Goal: Use online tool/utility: Utilize a website feature to perform a specific function

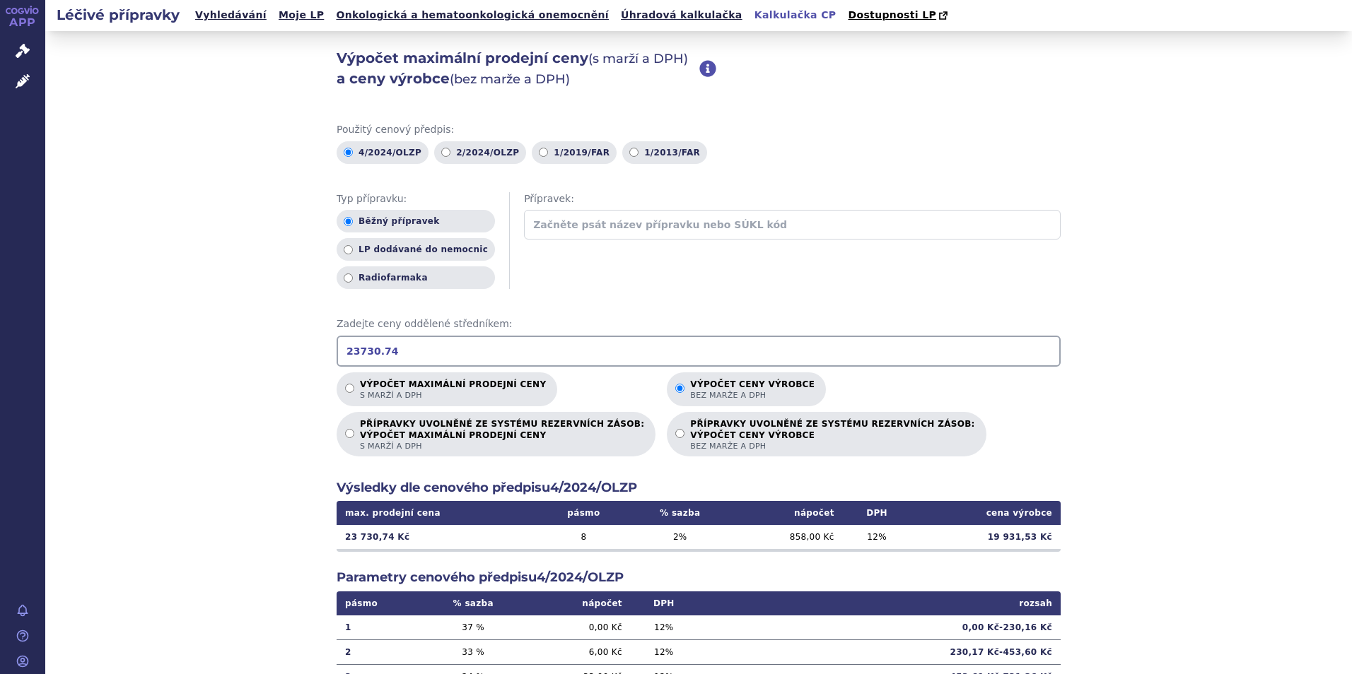
scroll to position [112, 0]
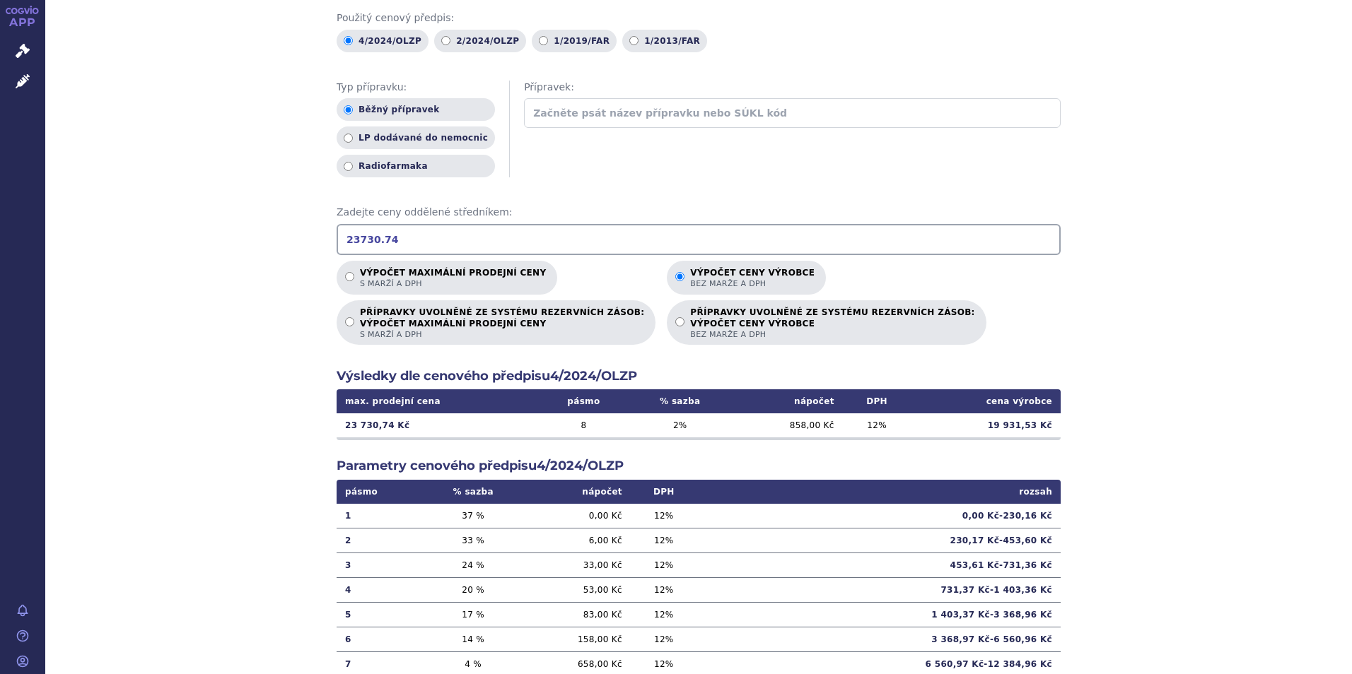
drag, startPoint x: 391, startPoint y: 234, endPoint x: 231, endPoint y: 217, distance: 160.7
click at [231, 217] on div "Výpočet maximální prodejní ceny (s marží a DPH) a ceny výrobce (bez marže a DPH…" at bounding box center [698, 331] width 1307 height 825
type input "79900"
click at [397, 233] on input "79900" at bounding box center [699, 239] width 724 height 31
drag, startPoint x: 380, startPoint y: 238, endPoint x: 311, endPoint y: 238, distance: 69.3
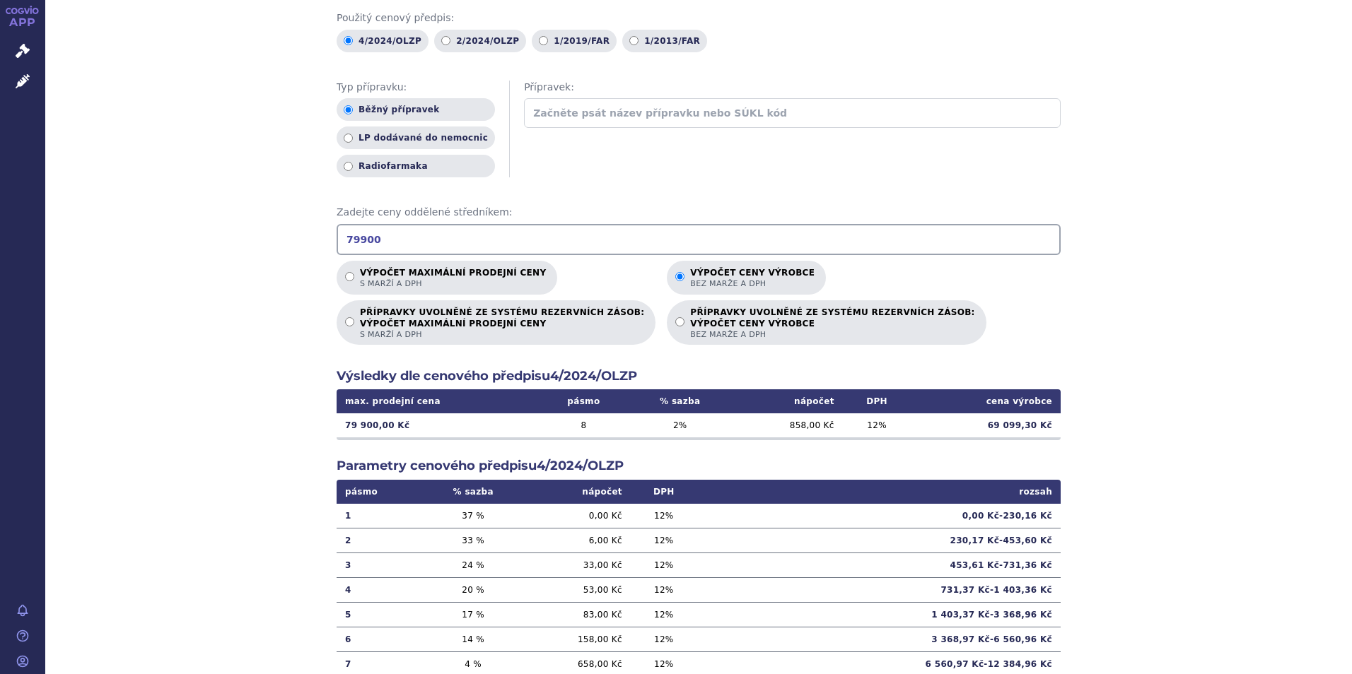
click at [311, 238] on div "Výpočet maximální prodejní ceny (s marží a DPH) a ceny výrobce (bez marže a DPH…" at bounding box center [698, 331] width 1307 height 825
click at [345, 276] on input "Výpočet maximální prodejní ceny s marží a DPH" at bounding box center [349, 276] width 9 height 9
radio input "true"
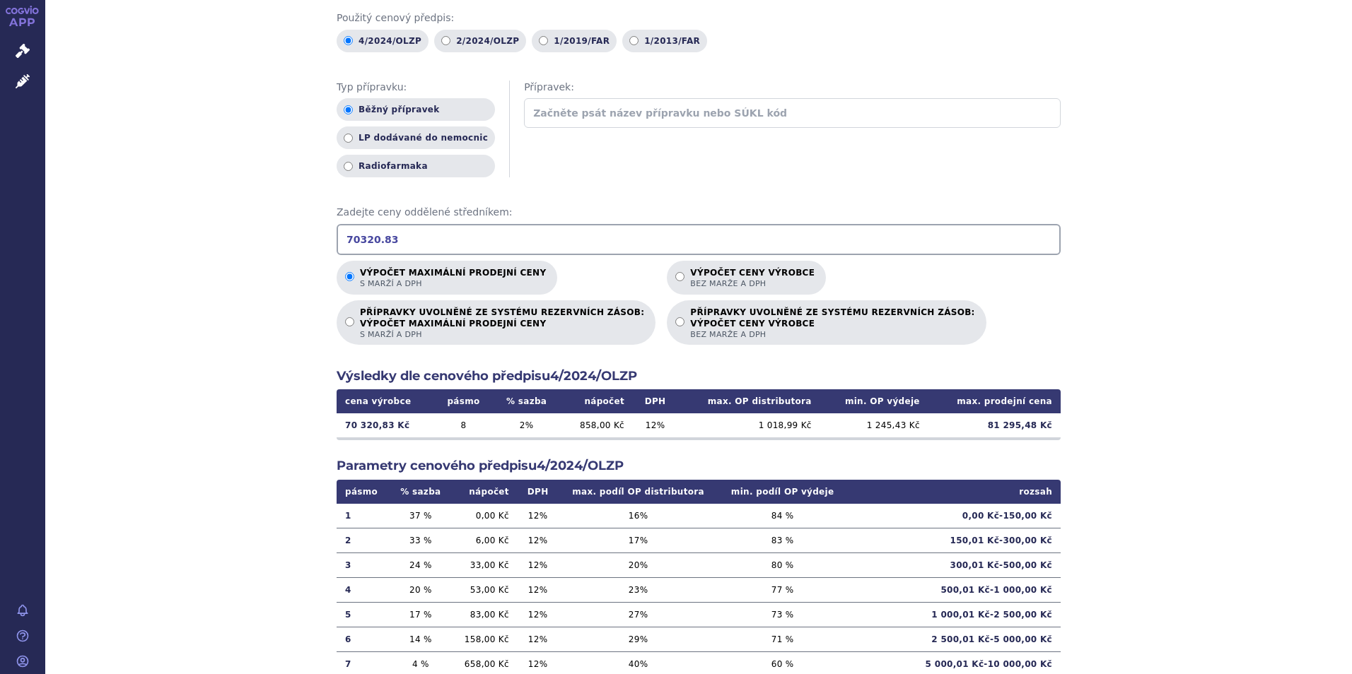
type input "70320.83"
click at [675, 278] on input "Výpočet ceny výrobce bez marže a DPH" at bounding box center [679, 276] width 9 height 9
radio input "true"
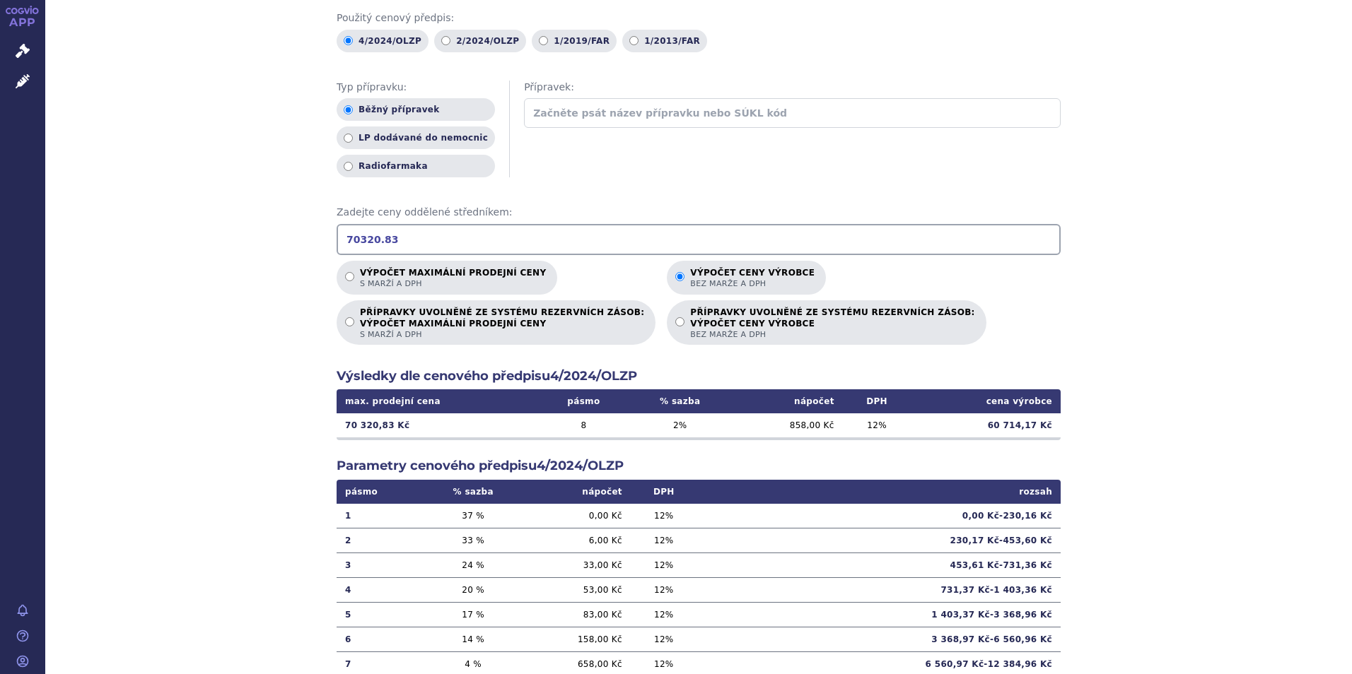
drag, startPoint x: 388, startPoint y: 240, endPoint x: 315, endPoint y: 239, distance: 72.8
click at [315, 239] on div "Výpočet maximální prodejní ceny (s marží a DPH) a ceny výrobce (bez marže a DPH…" at bounding box center [698, 331] width 1307 height 825
click at [345, 273] on input "Výpočet maximální prodejní ceny s marží a DPH" at bounding box center [349, 276] width 9 height 9
radio input "true"
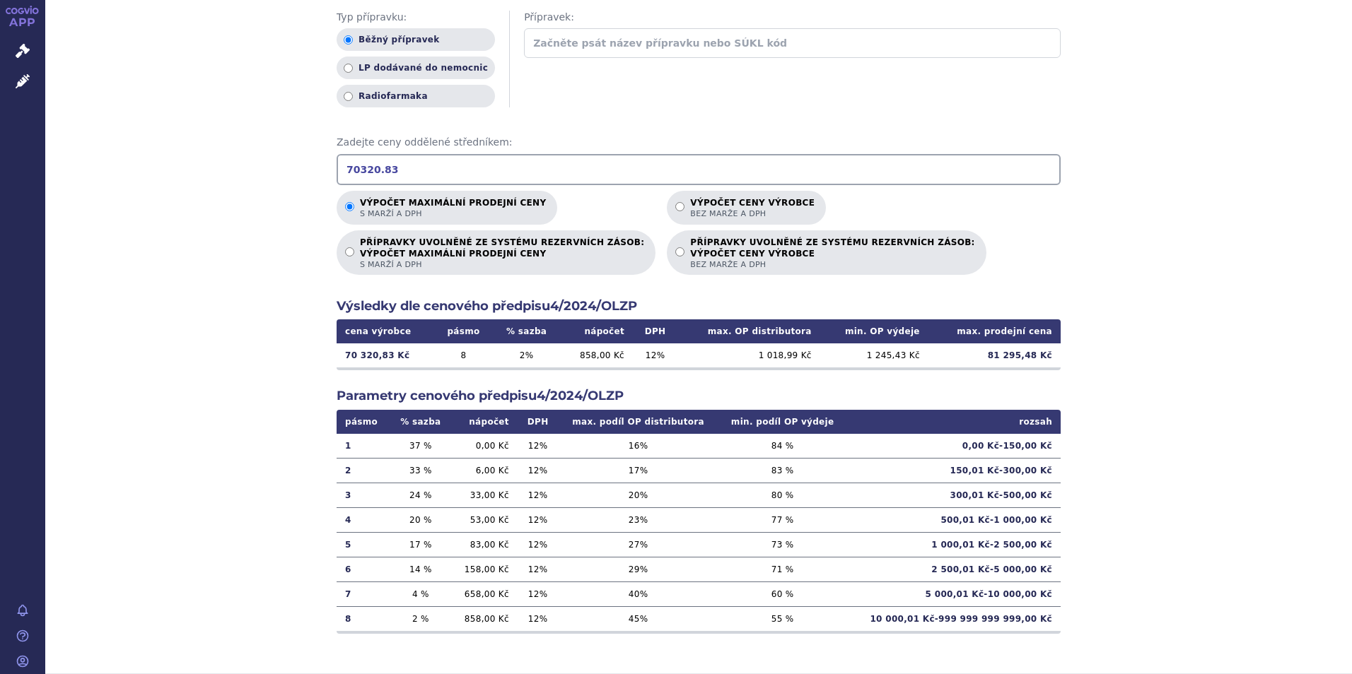
scroll to position [112, 0]
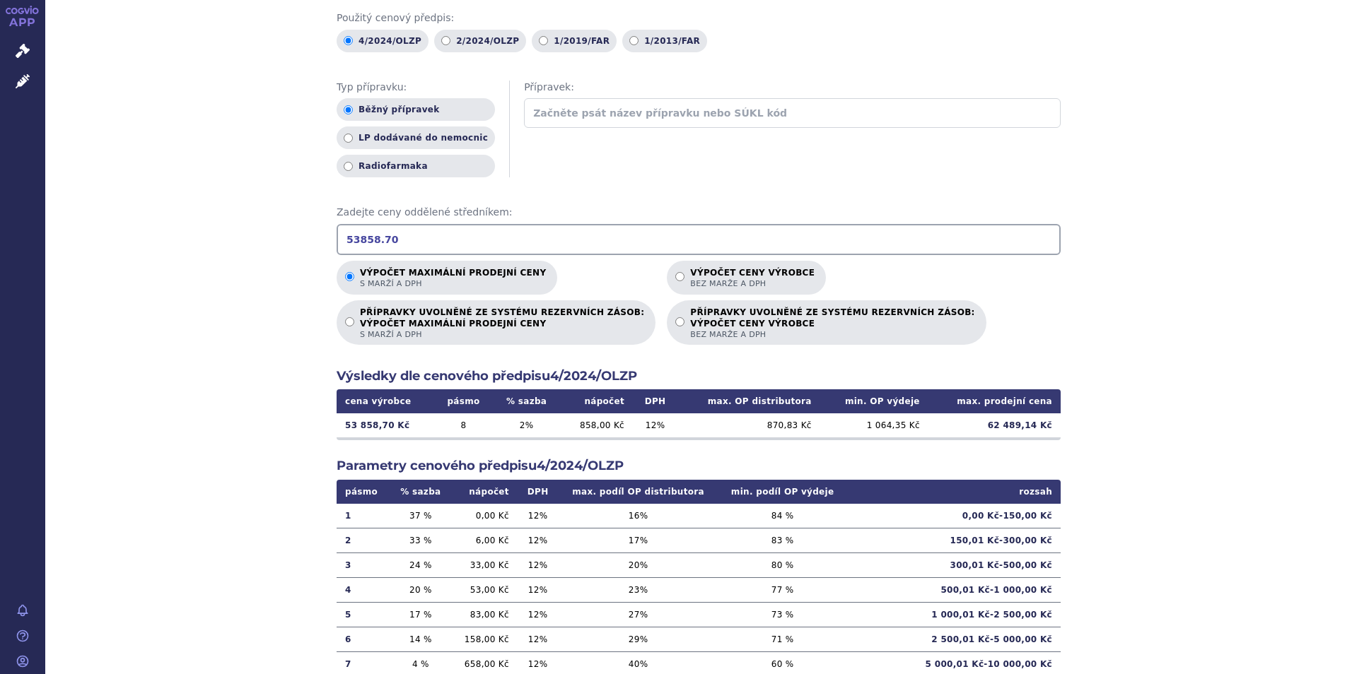
scroll to position [182, 0]
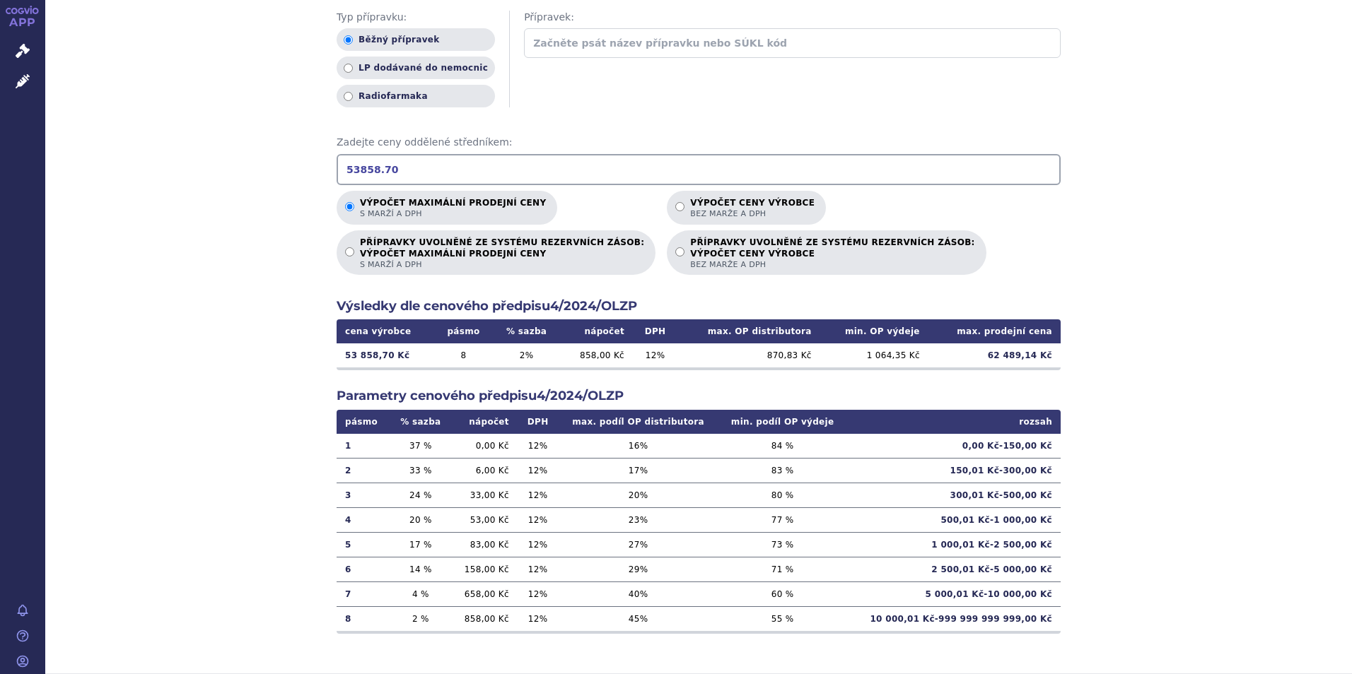
drag, startPoint x: 423, startPoint y: 172, endPoint x: 301, endPoint y: 160, distance: 122.9
click at [301, 160] on div "Výpočet maximální prodejní ceny (s marží a DPH) a ceny výrobce (bez marže a DPH…" at bounding box center [698, 261] width 1307 height 825
drag, startPoint x: 389, startPoint y: 170, endPoint x: 300, endPoint y: 153, distance: 89.9
click at [300, 153] on div "Výpočet maximální prodejní ceny (s marží a DPH) a ceny výrobce (bez marže a DPH…" at bounding box center [698, 261] width 1307 height 825
type input "7"
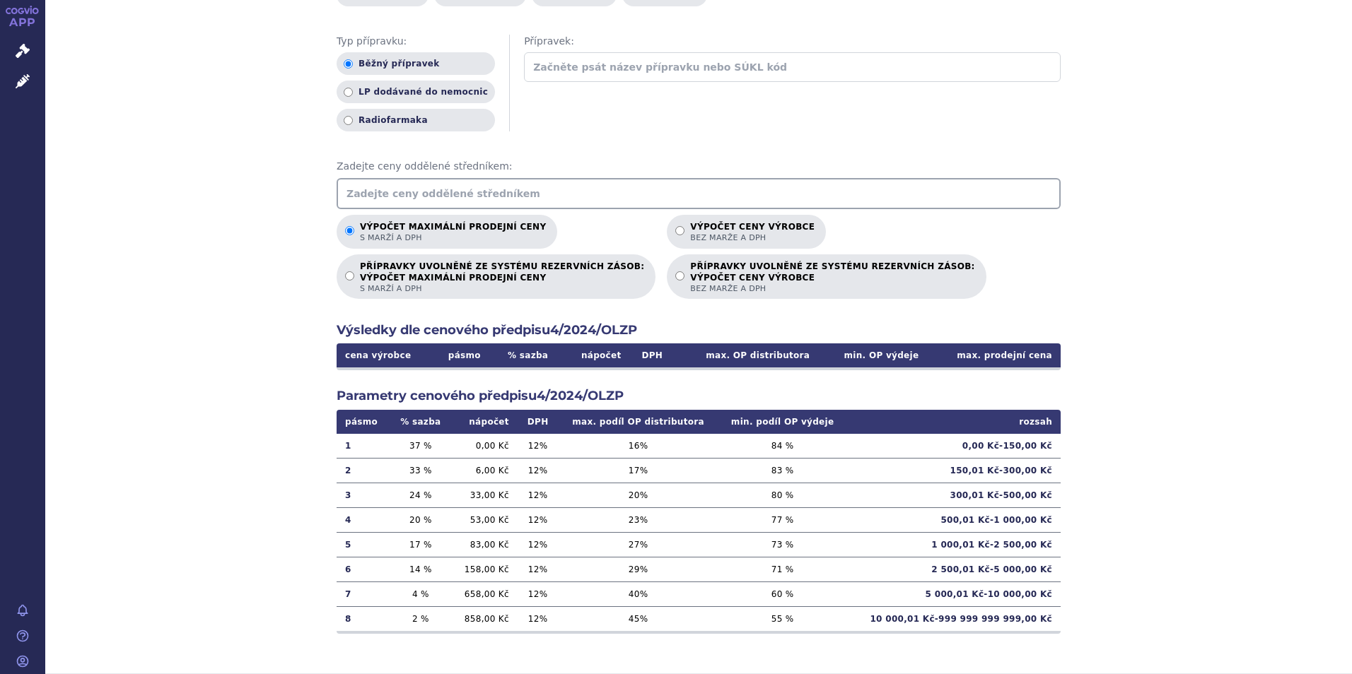
scroll to position [158, 0]
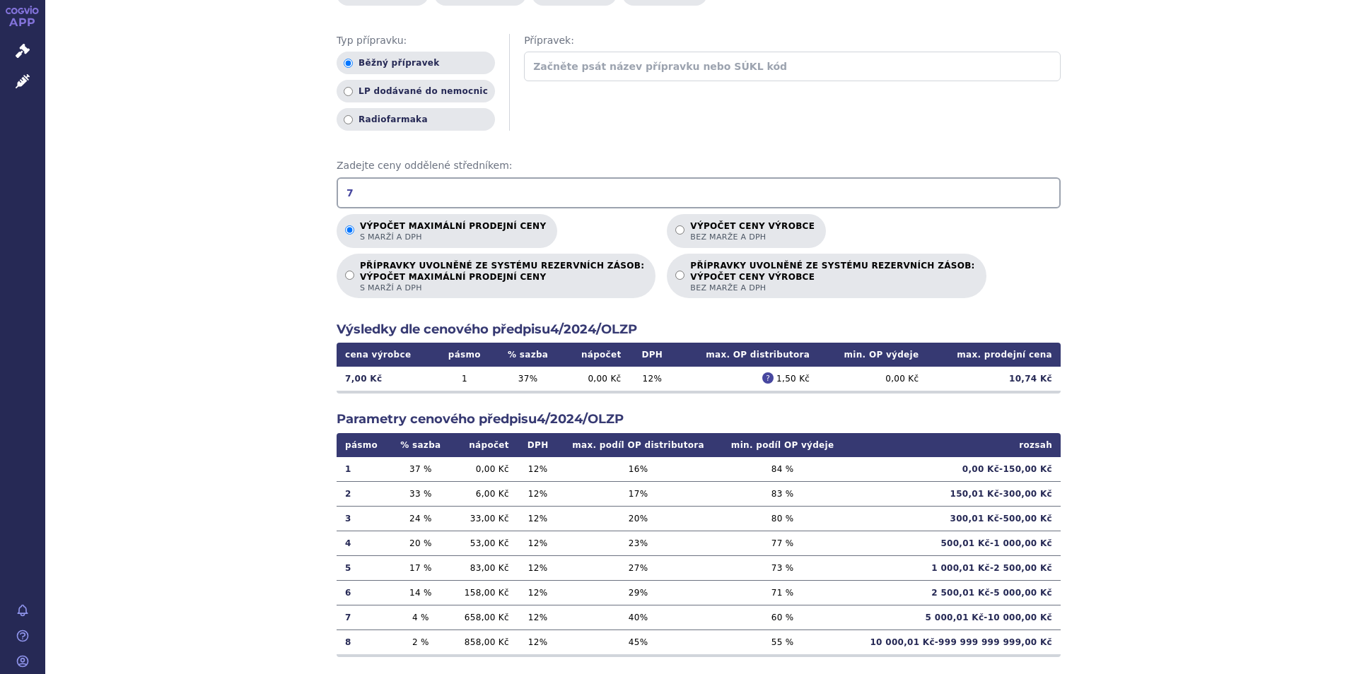
scroll to position [182, 0]
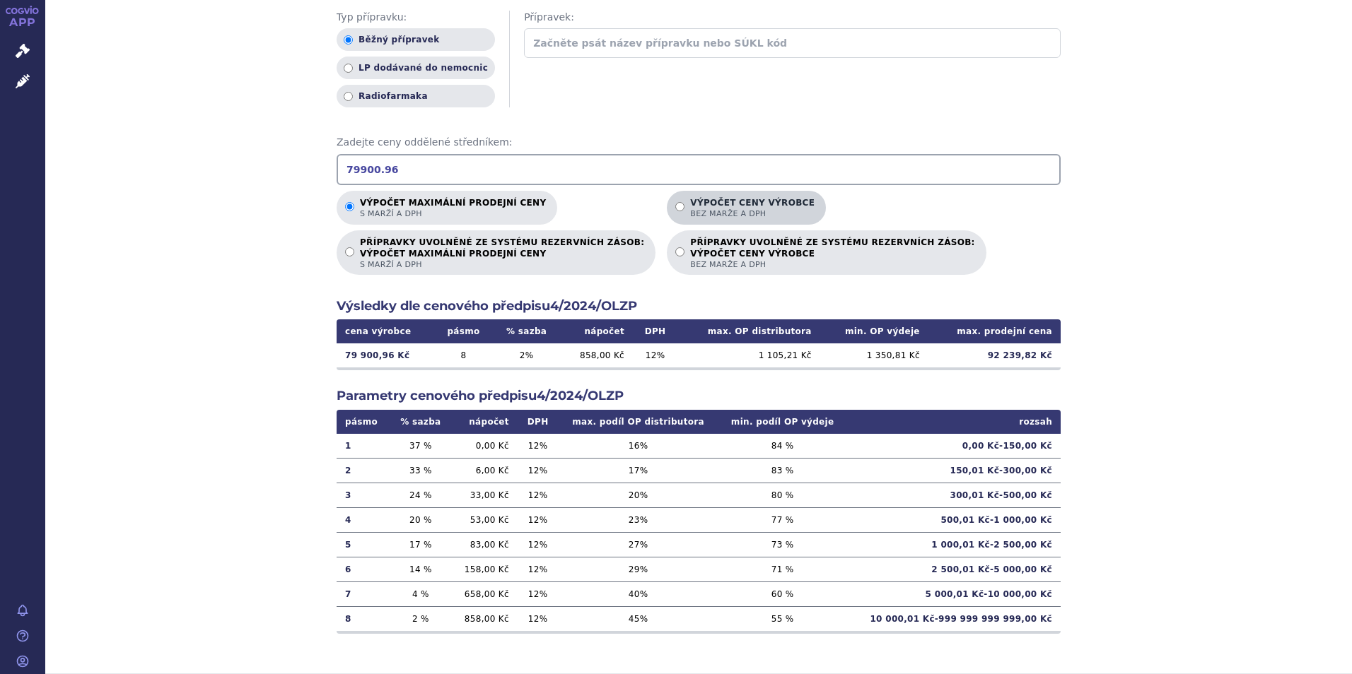
type input "79900.96"
click at [690, 207] on p "Výpočet ceny výrobce bez marže a DPH" at bounding box center [752, 208] width 124 height 21
click at [675, 207] on input "Výpočet ceny výrobce bez marže a DPH" at bounding box center [679, 206] width 9 height 9
radio input "true"
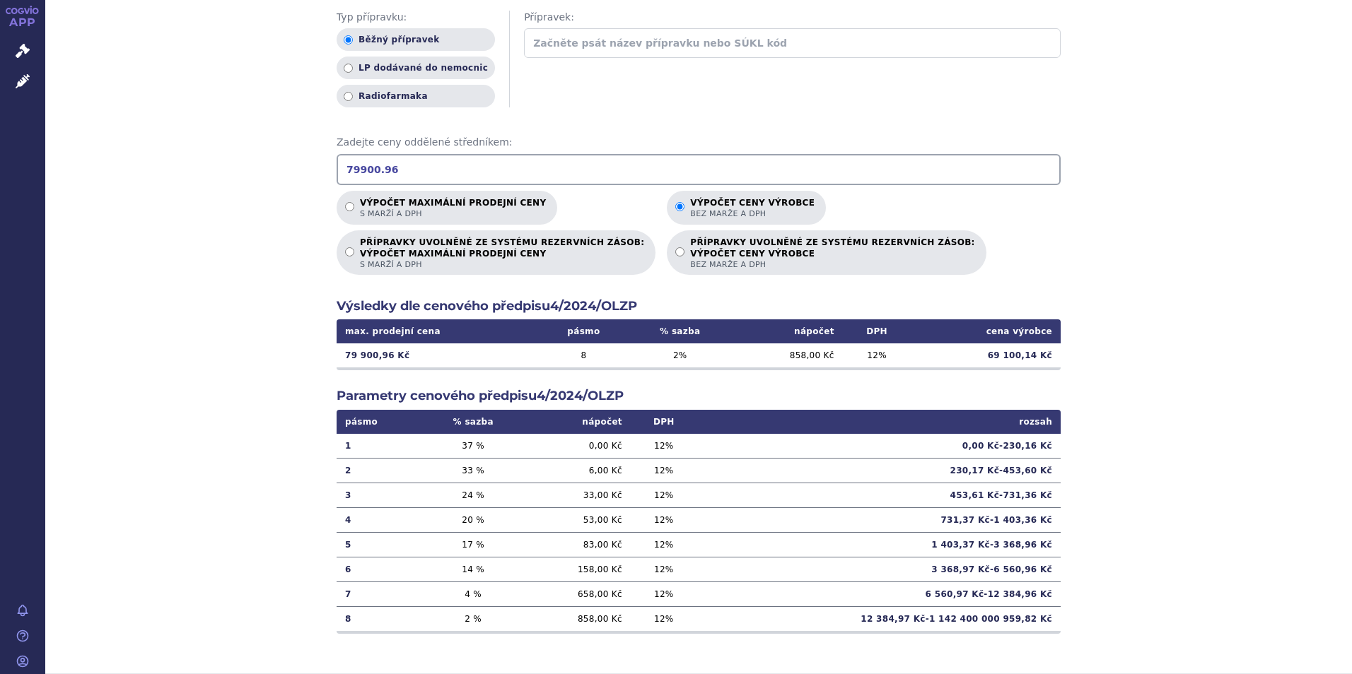
drag, startPoint x: 374, startPoint y: 170, endPoint x: 385, endPoint y: 173, distance: 10.8
click at [385, 173] on input "79900.96" at bounding box center [699, 169] width 724 height 31
click at [483, 175] on input "79900.6" at bounding box center [699, 169] width 724 height 31
click at [1153, 537] on div "Výpočet maximální prodejní ceny (s marží a DPH) a ceny výrobce (bez marže a DPH…" at bounding box center [698, 261] width 1307 height 825
drag, startPoint x: 384, startPoint y: 171, endPoint x: 296, endPoint y: 168, distance: 88.4
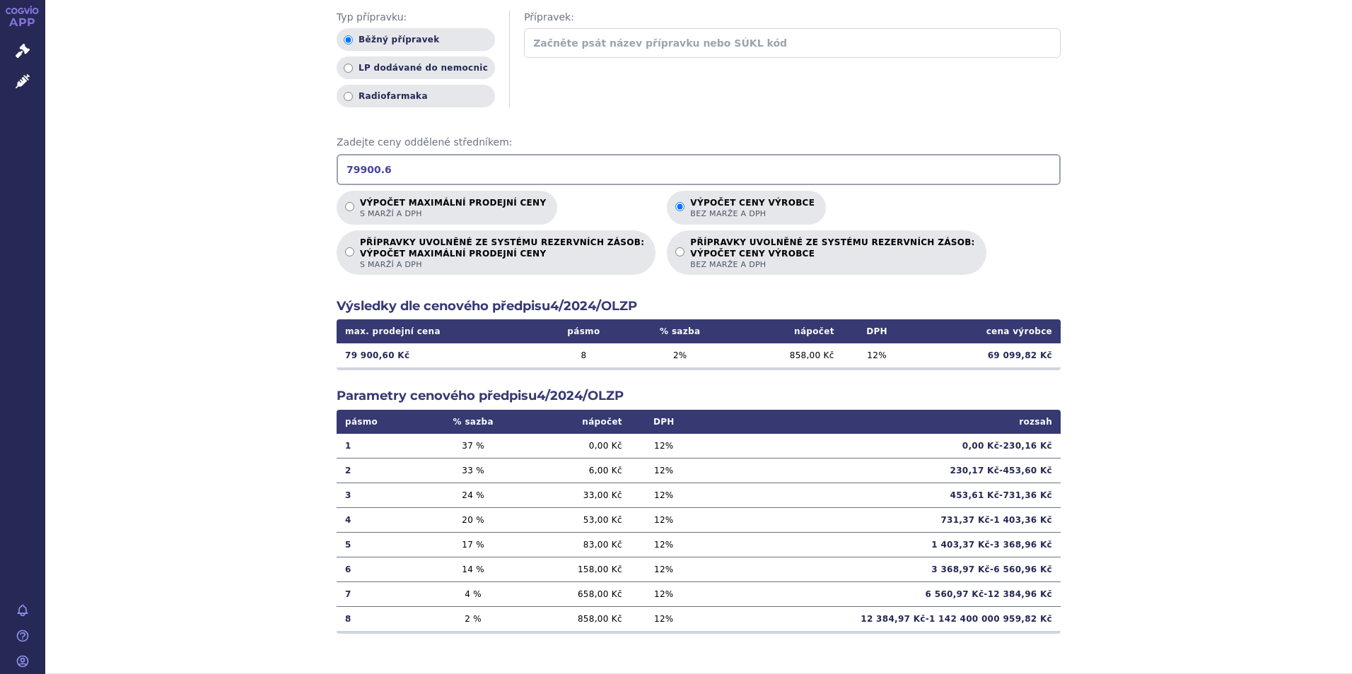
click at [296, 168] on div "Výpočet maximální prodejní ceny (s marží a DPH) a ceny výrobce (bez marže a DPH…" at bounding box center [698, 261] width 1307 height 825
type input "207218.39"
click at [338, 205] on label "Výpočet maximální prodejní ceny s marží a DPH" at bounding box center [447, 208] width 221 height 34
click at [345, 205] on input "Výpočet maximální prodejní ceny s marží a DPH" at bounding box center [349, 206] width 9 height 9
radio input "true"
